Goal: Find specific page/section

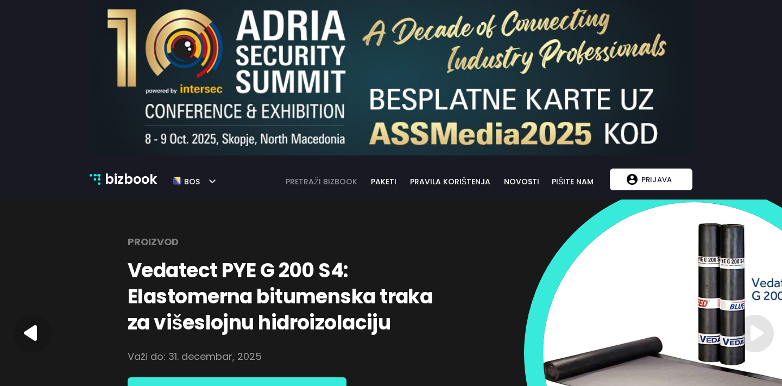
click at [330, 181] on link "pretraži bizbook" at bounding box center [322, 181] width 86 height 12
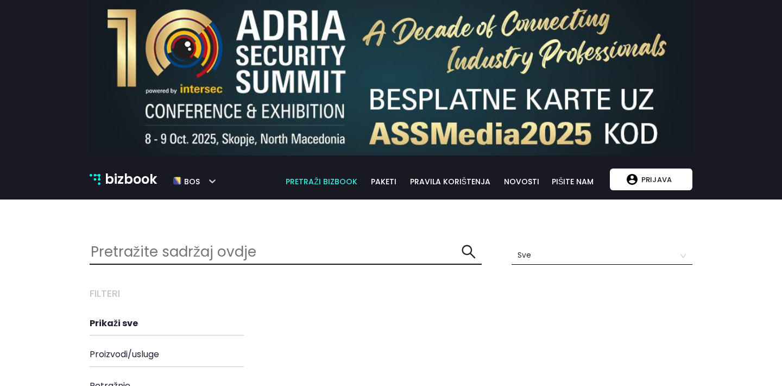
scroll to position [261, 604]
click at [240, 247] on input "text" at bounding box center [276, 251] width 372 height 23
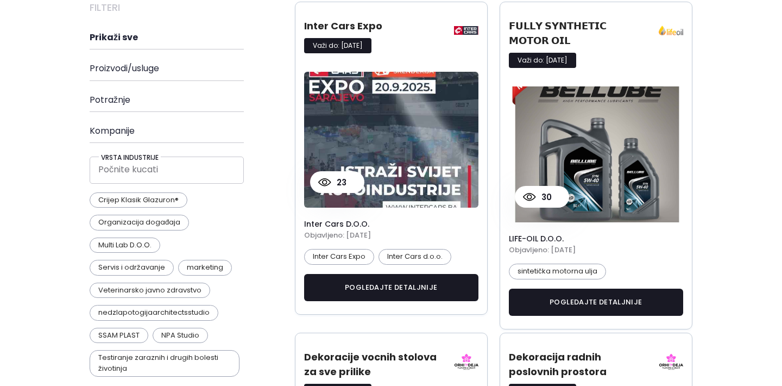
scroll to position [80, 0]
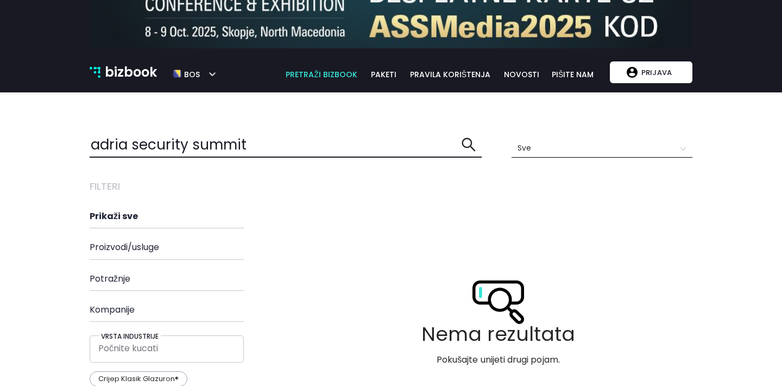
scroll to position [106, 0]
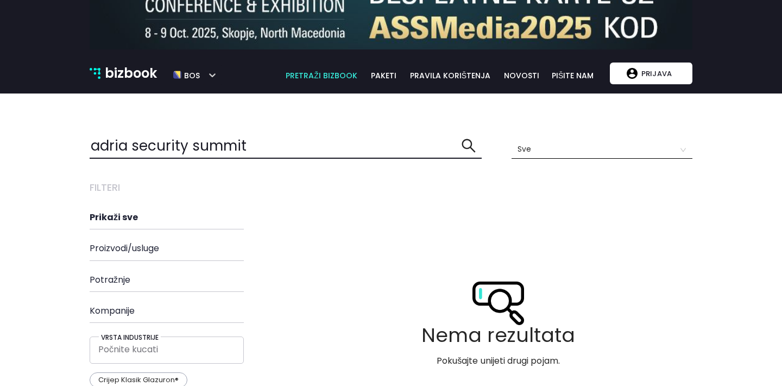
click at [103, 150] on input "adria security summit" at bounding box center [276, 145] width 372 height 23
type input "romanian security summit"
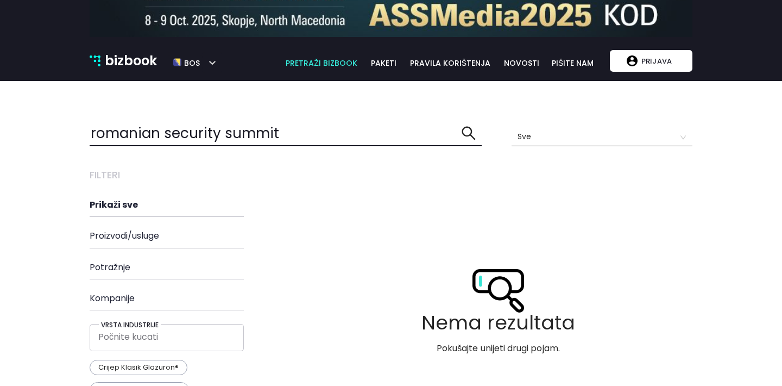
scroll to position [149, 0]
